Goal: Task Accomplishment & Management: Use online tool/utility

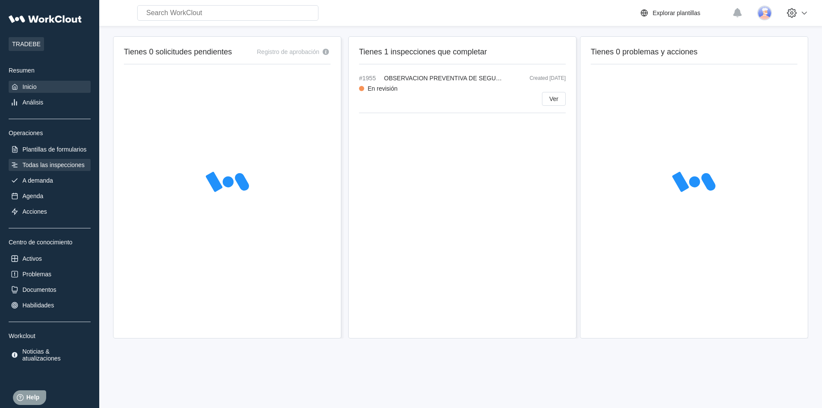
click at [78, 164] on div "Todas las inspecciones" at bounding box center [53, 164] width 62 height 7
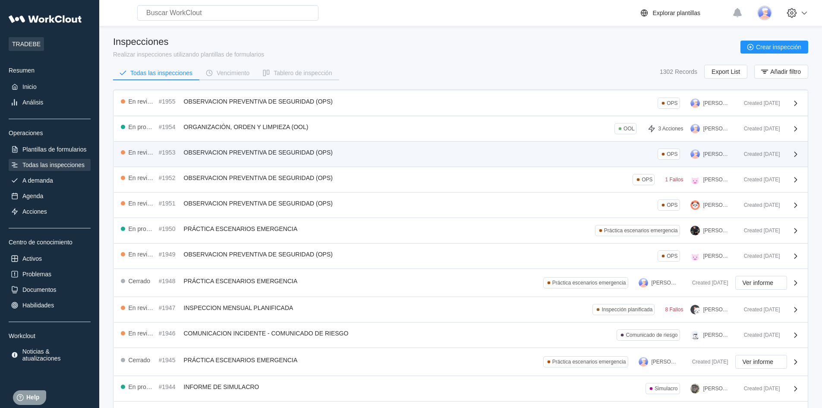
click at [596, 154] on div "En revisión #1953 OBSERVACION PREVENTIVA DE SEGURIDAD (OPS) OPS [PERSON_NAME]" at bounding box center [429, 153] width 616 height 11
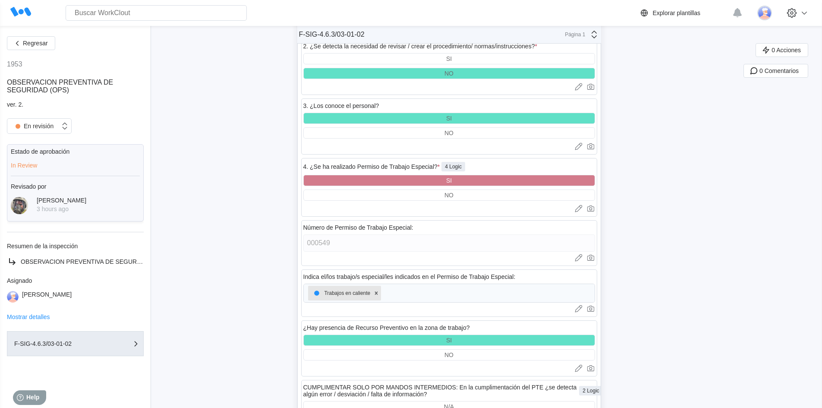
scroll to position [2170, 0]
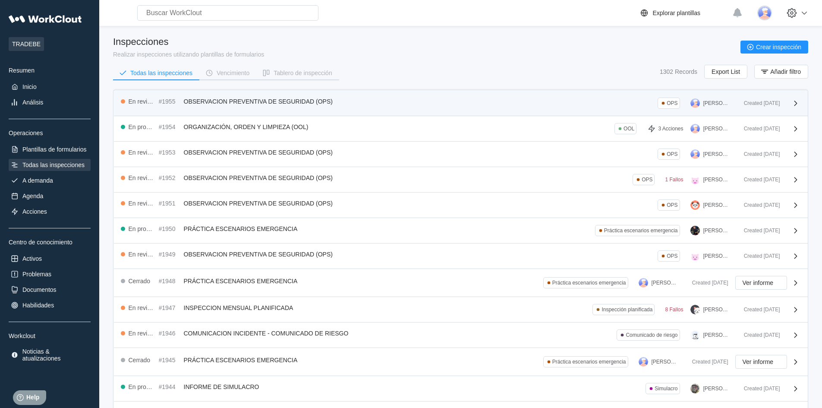
click at [585, 103] on div "En revisión #1955 OBSERVACION PREVENTIVA DE SEGURIDAD (OPS) OPS [PERSON_NAME]" at bounding box center [429, 102] width 616 height 11
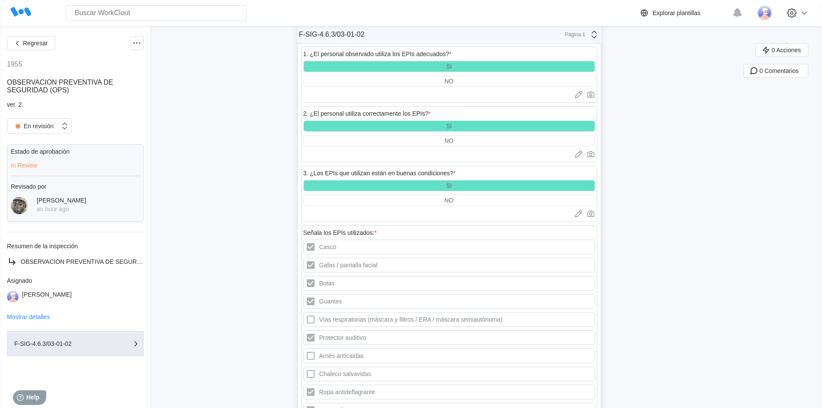
scroll to position [733, 0]
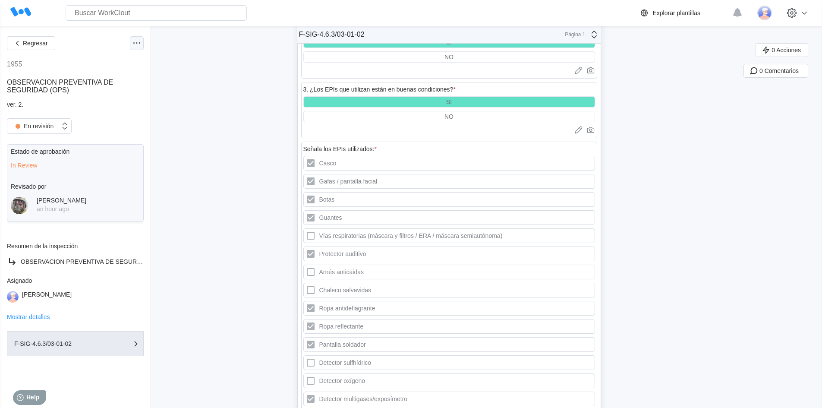
click at [139, 42] on icon at bounding box center [137, 43] width 10 height 10
click at [103, 43] on div "Regresar" at bounding box center [75, 43] width 137 height 14
click at [65, 126] on icon at bounding box center [64, 125] width 9 height 9
click at [48, 152] on div "Abrir" at bounding box center [39, 148] width 54 height 12
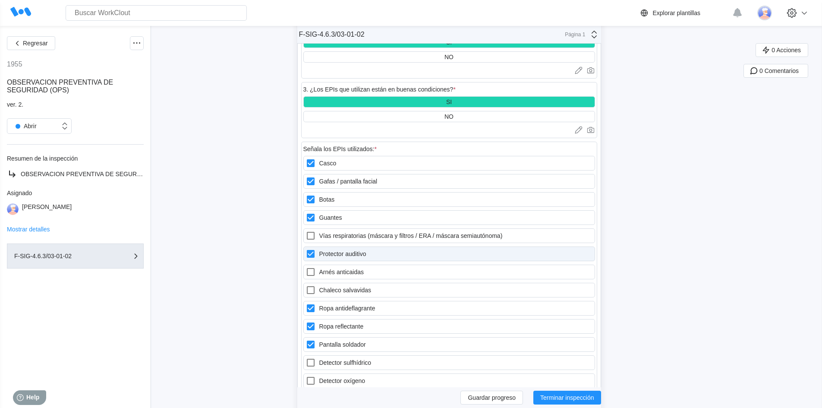
click at [314, 254] on icon at bounding box center [311, 254] width 8 height 8
click at [306, 249] on auditivo "Protector auditivo" at bounding box center [305, 248] width 0 height 0
checkbox auditivo "false"
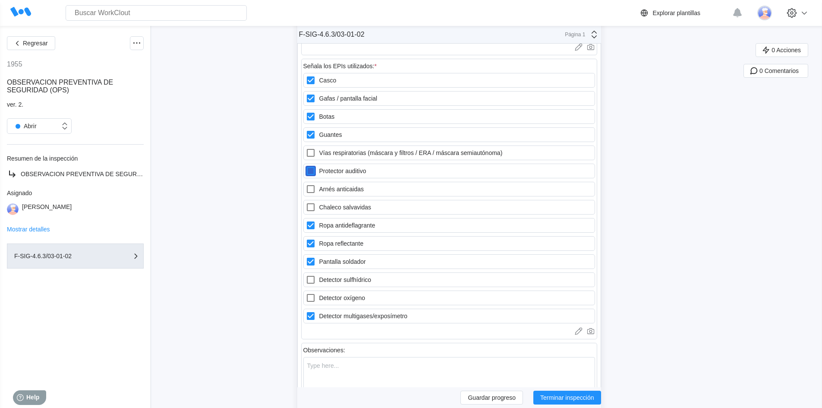
scroll to position [819, 0]
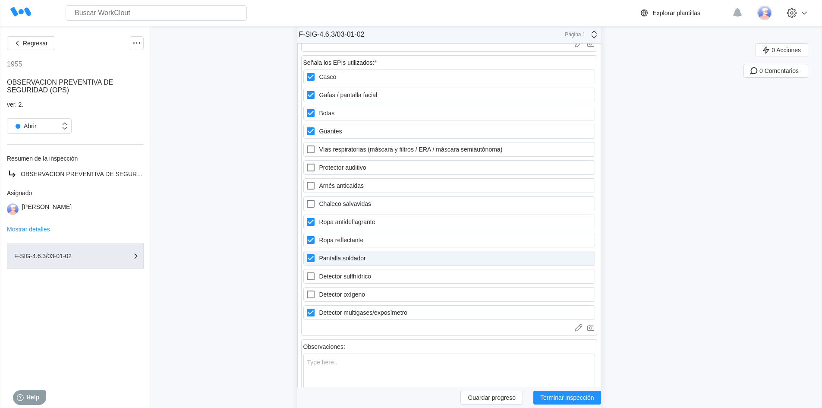
click at [314, 260] on icon at bounding box center [311, 258] width 8 height 8
click at [306, 253] on soldador "Pantalla soldador" at bounding box center [305, 253] width 0 height 0
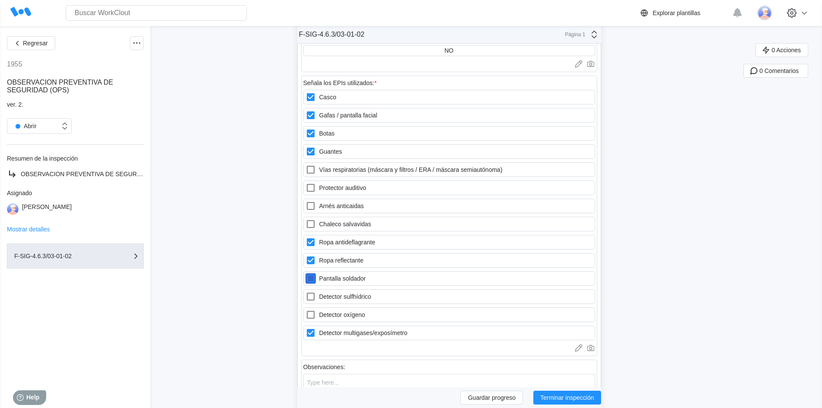
scroll to position [810, 0]
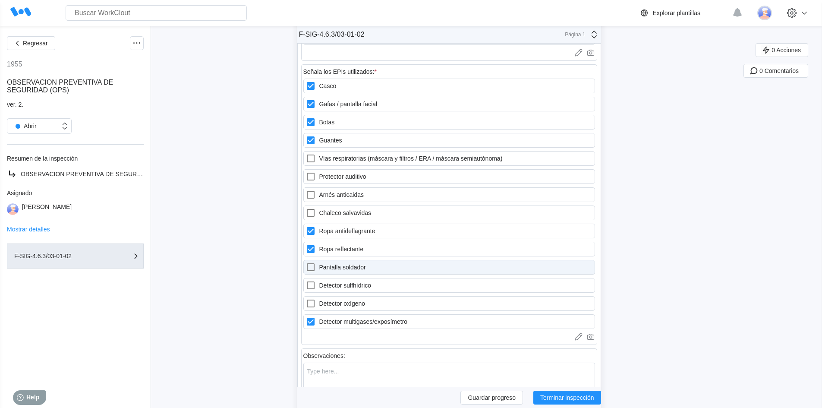
click at [312, 265] on icon at bounding box center [310, 267] width 10 height 10
click at [306, 262] on soldador "Pantalla soldador" at bounding box center [305, 262] width 0 height 0
checkbox soldador "true"
click at [367, 373] on textarea at bounding box center [449, 405] width 292 height 87
click at [312, 248] on icon at bounding box center [311, 249] width 8 height 8
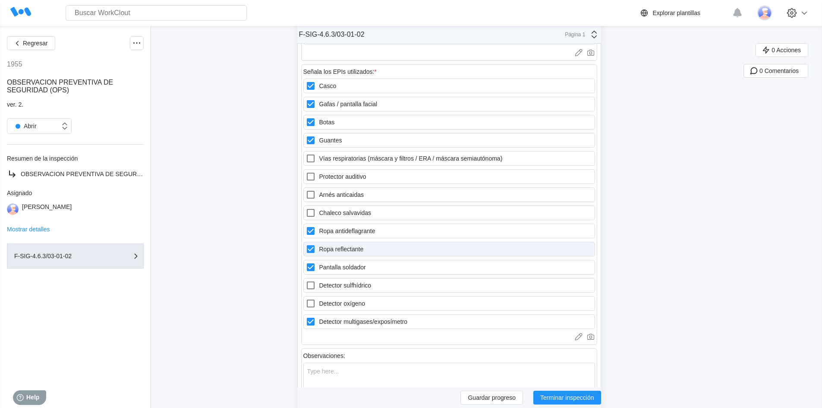
click at [306, 244] on reflectante "Ropa reflectante" at bounding box center [305, 244] width 0 height 0
checkbox reflectante "false"
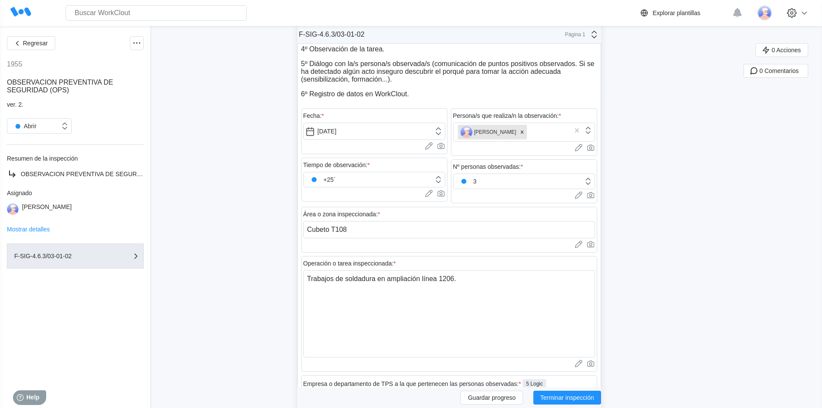
scroll to position [0, 0]
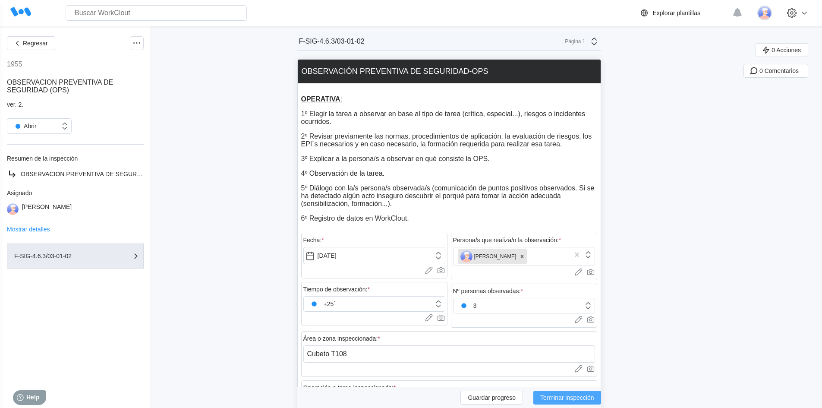
click at [566, 401] on button "Terminar inspección" at bounding box center [567, 397] width 68 height 14
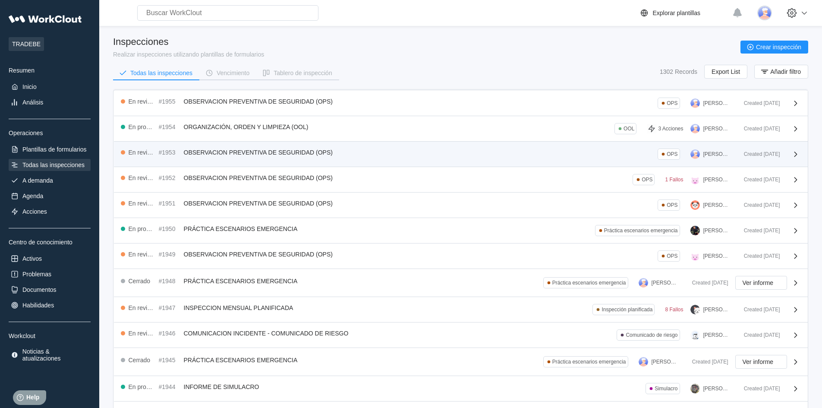
click at [409, 159] on div "En revisión #1953 OBSERVACION PREVENTIVA DE SEGURIDAD (OPS) OPS [PERSON_NAME]" at bounding box center [429, 153] width 616 height 11
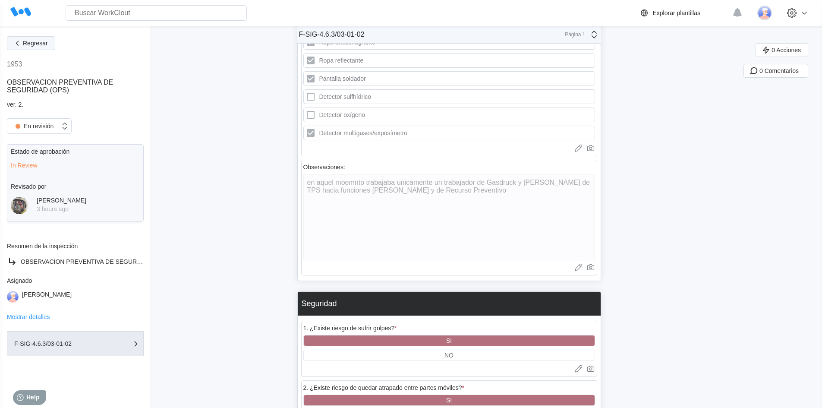
scroll to position [906, 0]
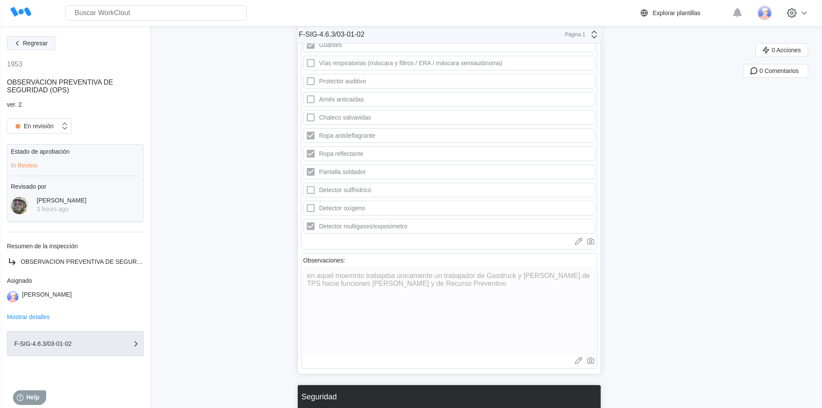
click at [21, 44] on icon "button" at bounding box center [17, 42] width 9 height 9
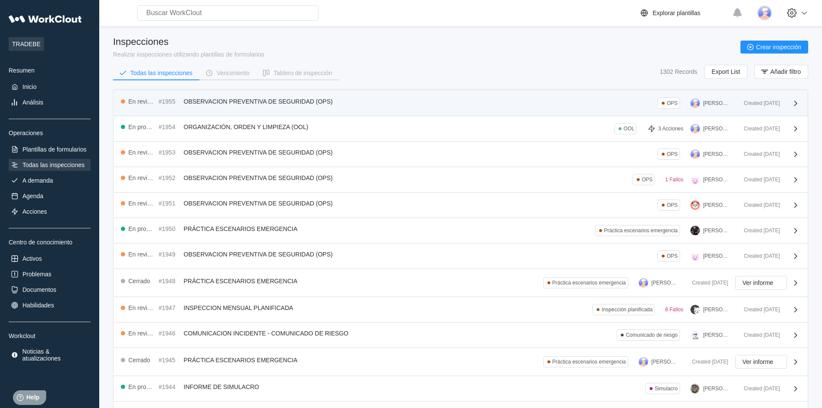
click at [460, 102] on div "En revisión #1955 OBSERVACION PREVENTIVA DE SEGURIDAD (OPS) OPS [PERSON_NAME]" at bounding box center [429, 102] width 616 height 11
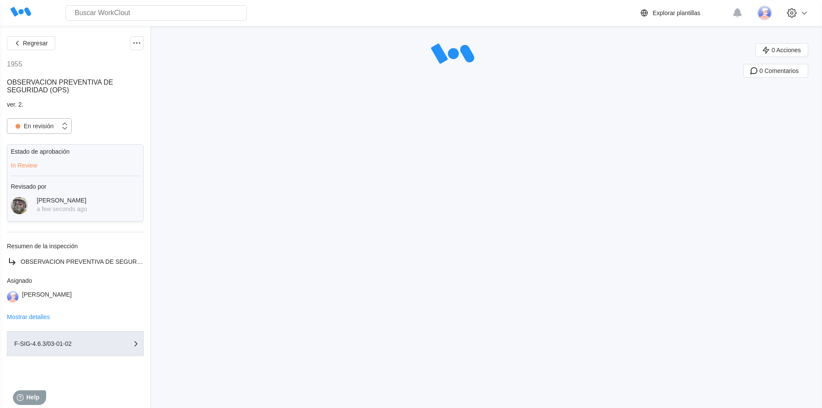
click at [65, 126] on icon at bounding box center [64, 125] width 9 height 9
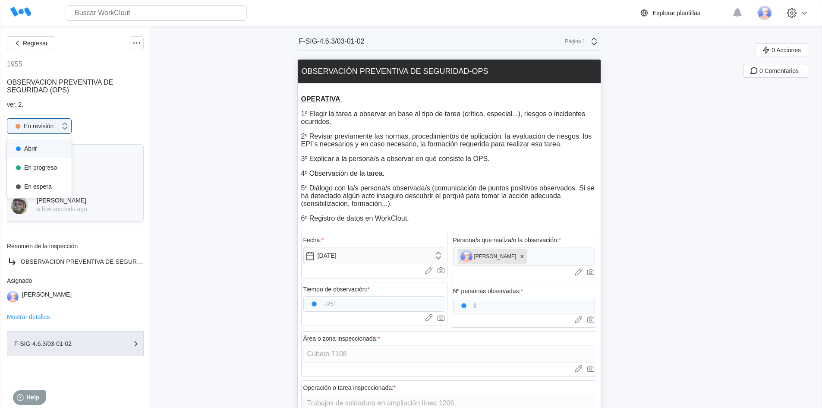
click at [49, 148] on div "Abrir" at bounding box center [39, 148] width 54 height 12
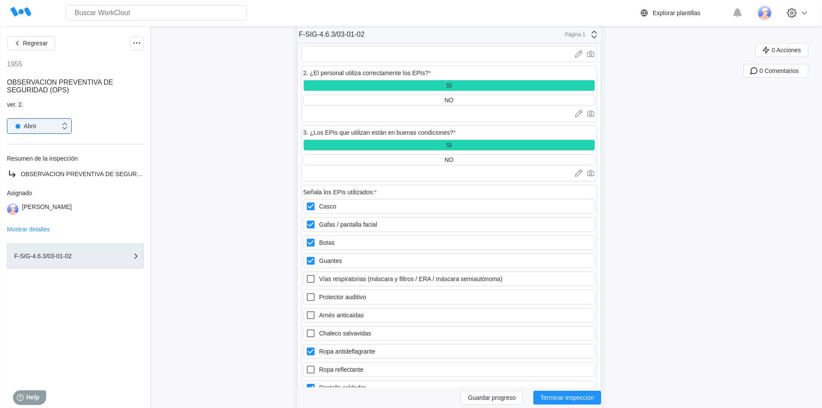
scroll to position [776, 0]
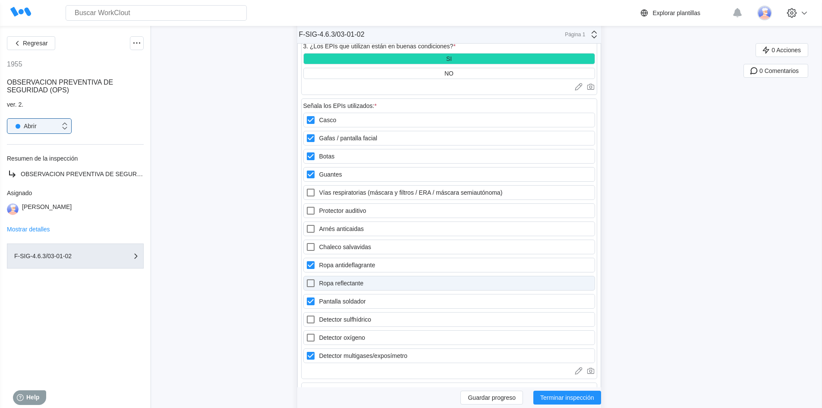
click at [313, 283] on icon at bounding box center [310, 283] width 10 height 10
click at [306, 278] on reflectante "Ropa reflectante" at bounding box center [305, 278] width 0 height 0
checkbox reflectante "true"
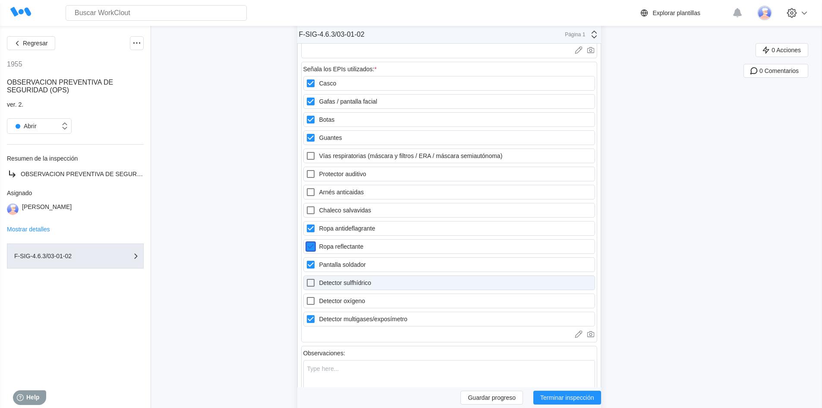
scroll to position [863, 0]
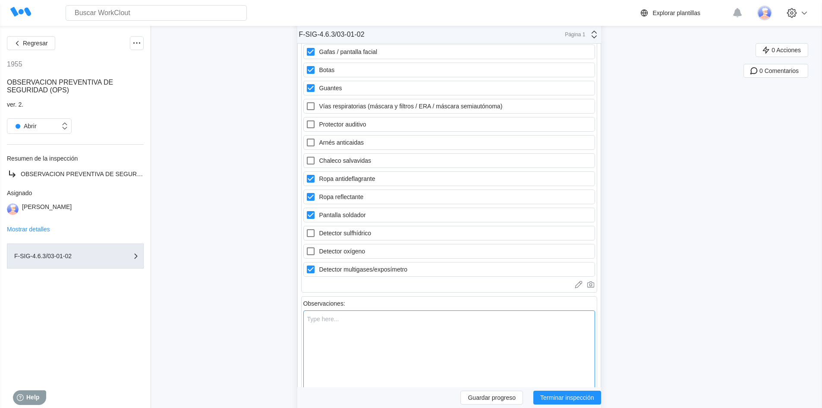
click at [429, 338] on textarea at bounding box center [449, 353] width 292 height 87
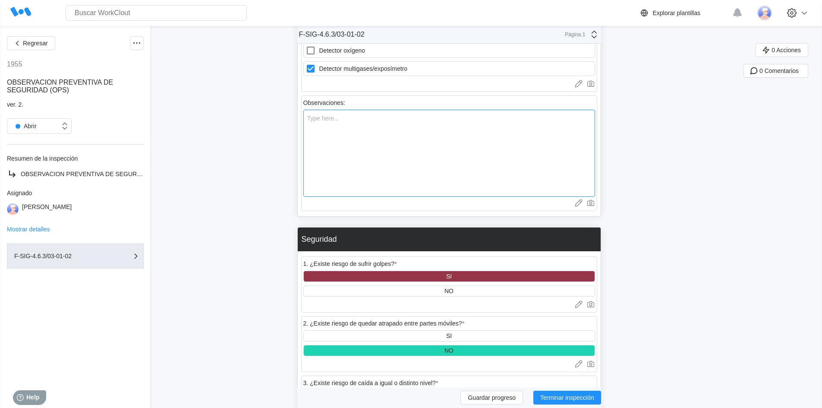
scroll to position [1078, 0]
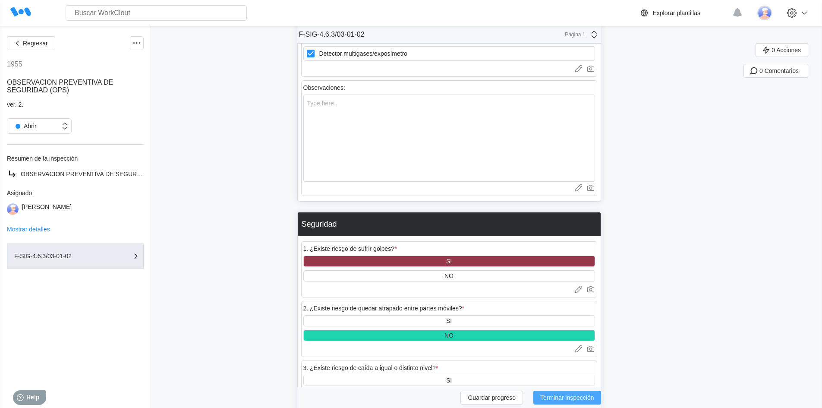
click at [557, 395] on span "Terminar inspección" at bounding box center [567, 397] width 54 height 6
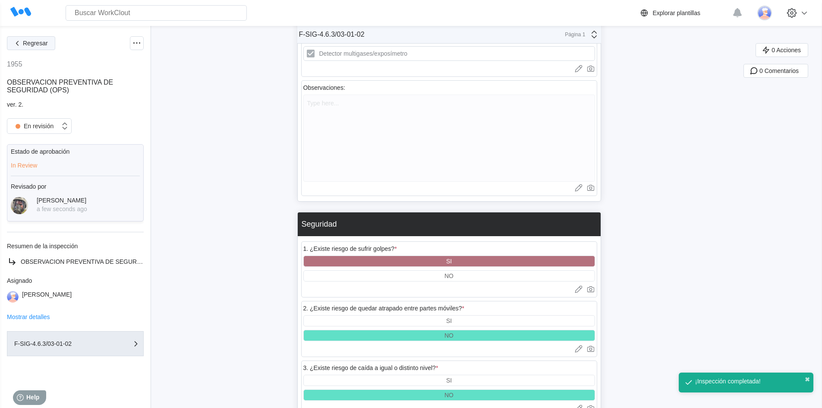
click at [41, 44] on span "Regresar" at bounding box center [35, 43] width 25 height 6
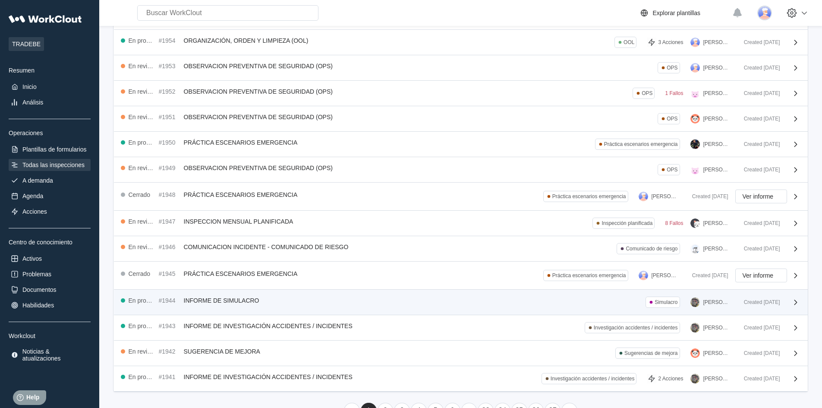
scroll to position [111, 0]
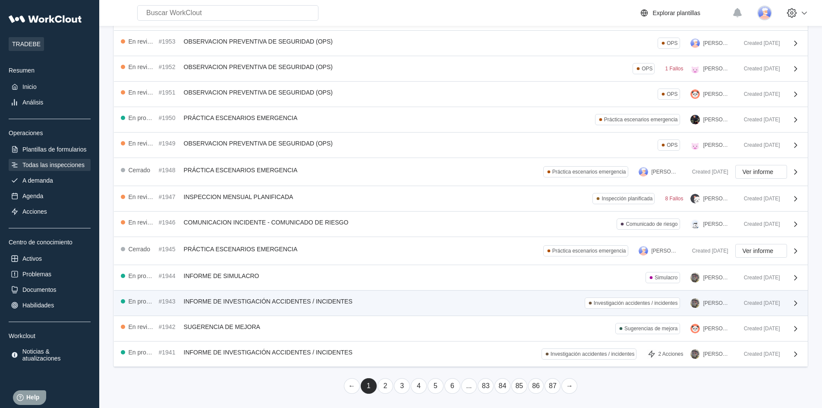
click at [565, 301] on div "En progreso #1943 INFORME DE INVESTIGACIÓN ACCIDENTES / INCIDENTES Investigació…" at bounding box center [429, 302] width 616 height 11
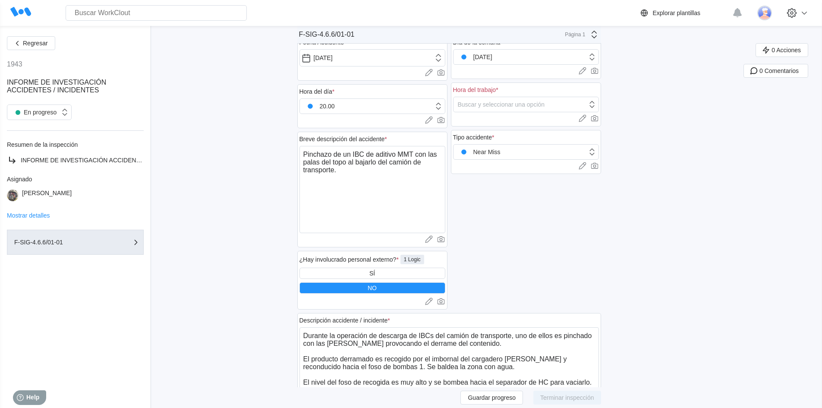
scroll to position [52, 0]
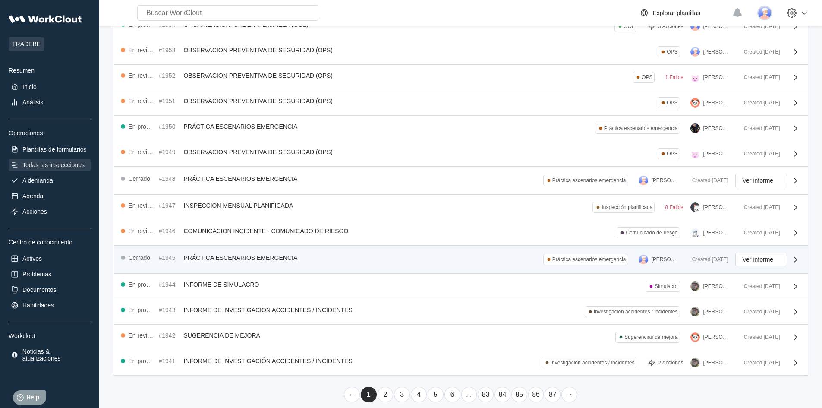
scroll to position [111, 0]
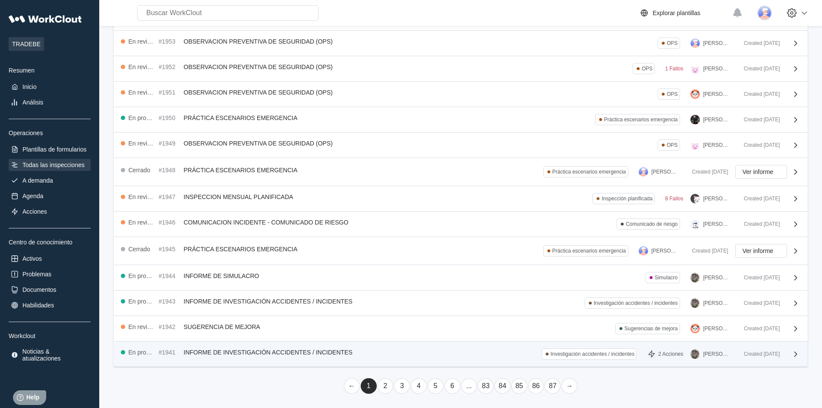
click at [466, 355] on div "En progreso #1941 INFORME DE INVESTIGACIÓN ACCIDENTES / INCIDENTES Investigació…" at bounding box center [429, 353] width 616 height 11
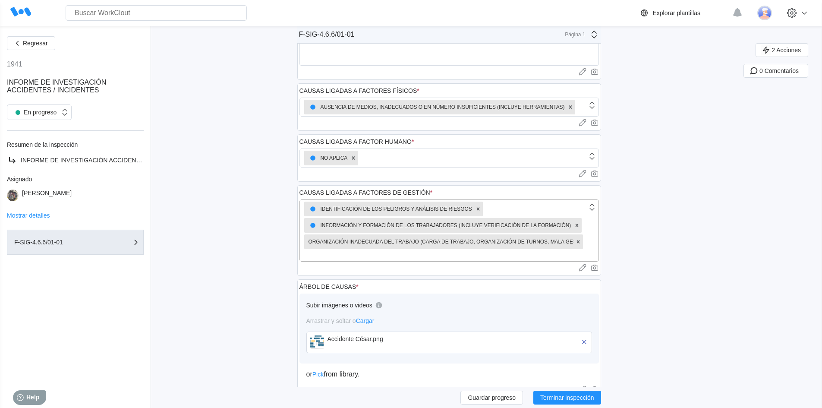
scroll to position [1121, 0]
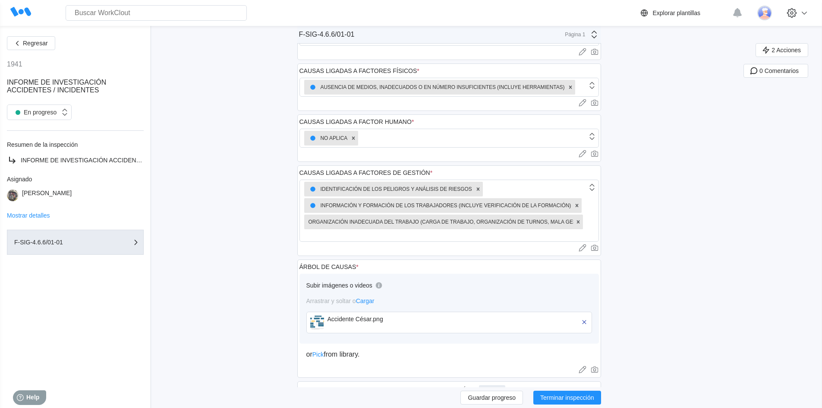
click at [321, 323] on img at bounding box center [317, 322] width 14 height 14
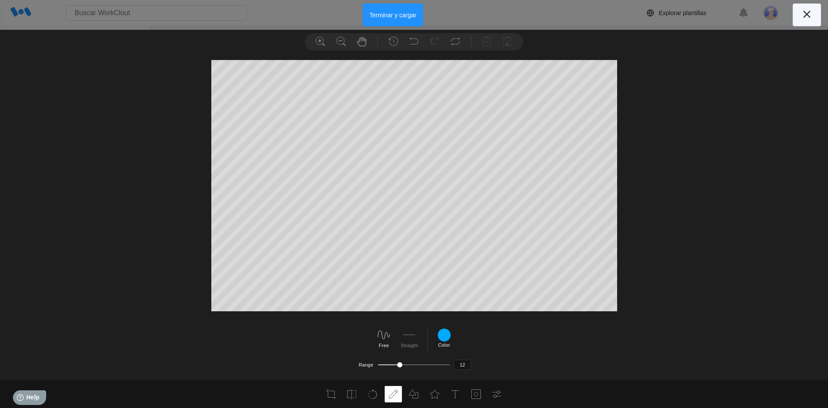
click at [815, 16] on button at bounding box center [807, 14] width 28 height 23
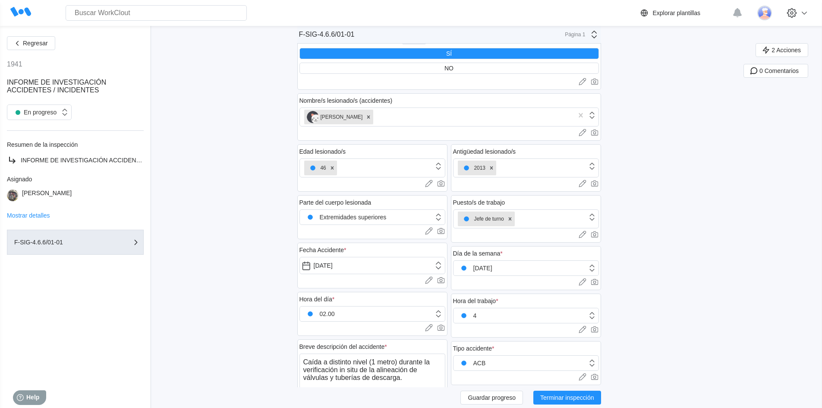
scroll to position [0, 0]
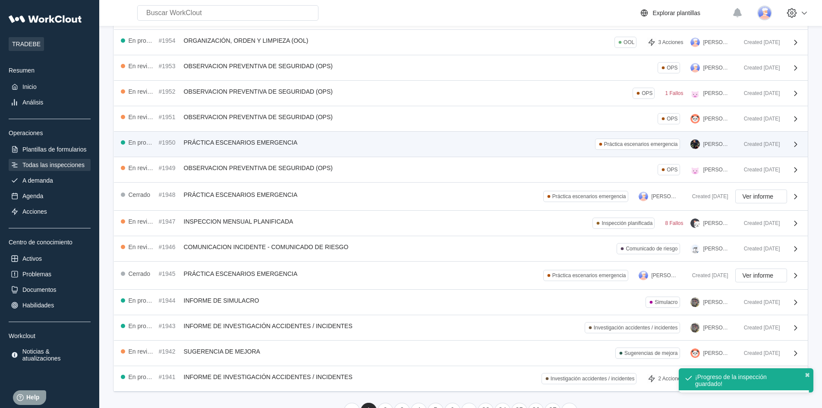
scroll to position [111, 0]
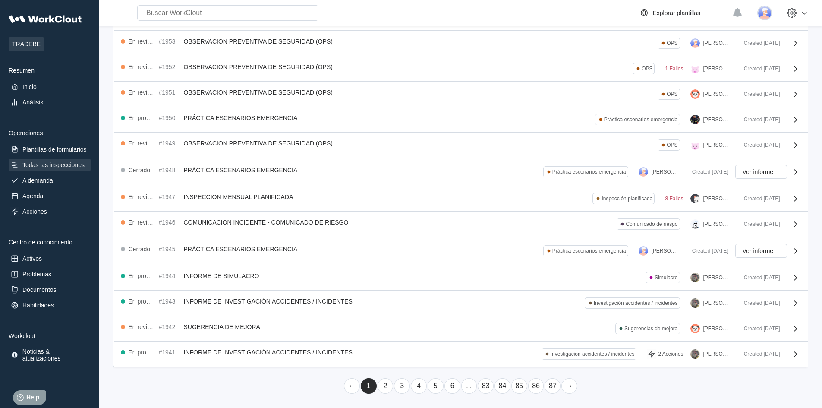
click at [383, 388] on link "2" at bounding box center [385, 386] width 16 height 16
